Goal: Information Seeking & Learning: Learn about a topic

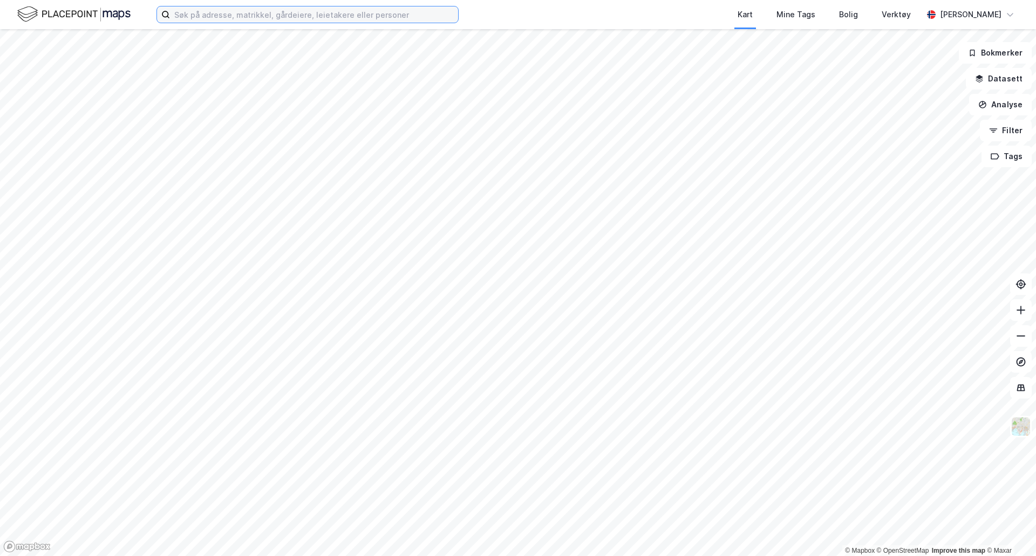
click at [291, 18] on input at bounding box center [314, 14] width 288 height 16
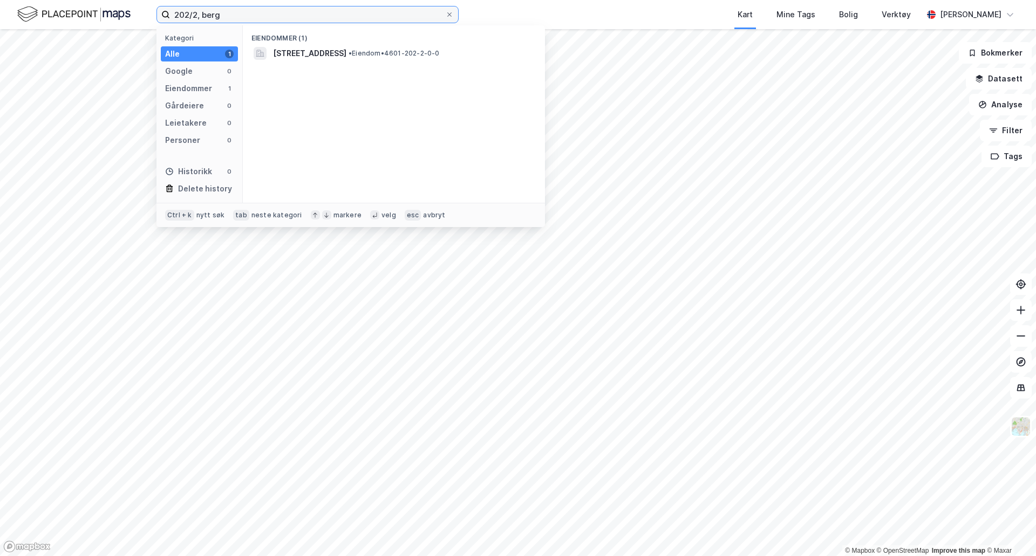
type input "202/2, berg"
click at [311, 49] on span "[STREET_ADDRESS]" at bounding box center [309, 53] width 73 height 13
